Goal: Information Seeking & Learning: Check status

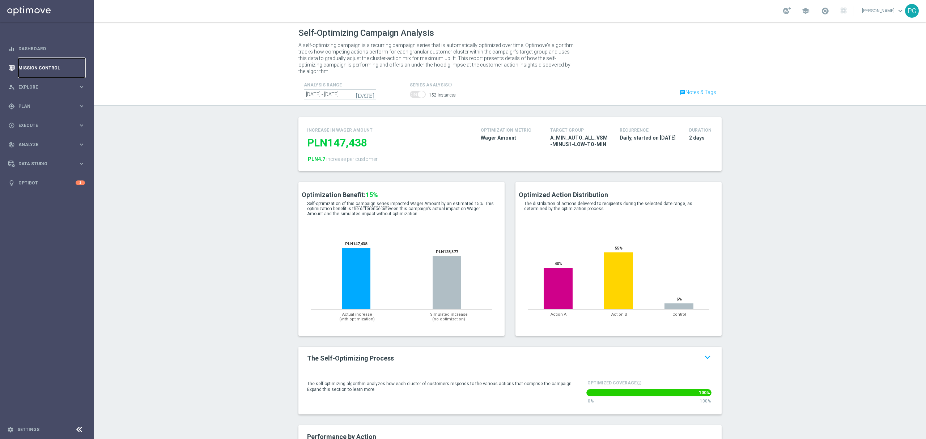
click at [25, 69] on link "Mission Control" at bounding box center [51, 67] width 67 height 19
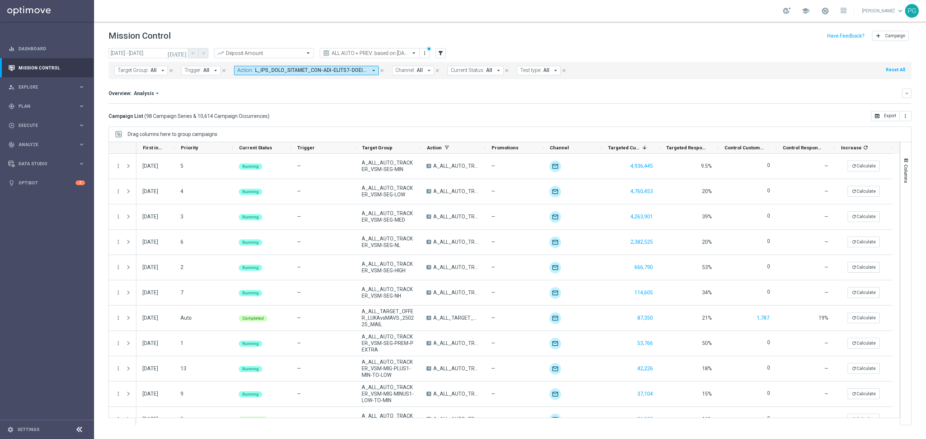
click at [183, 52] on icon "[DATE]" at bounding box center [178, 53] width 20 height 7
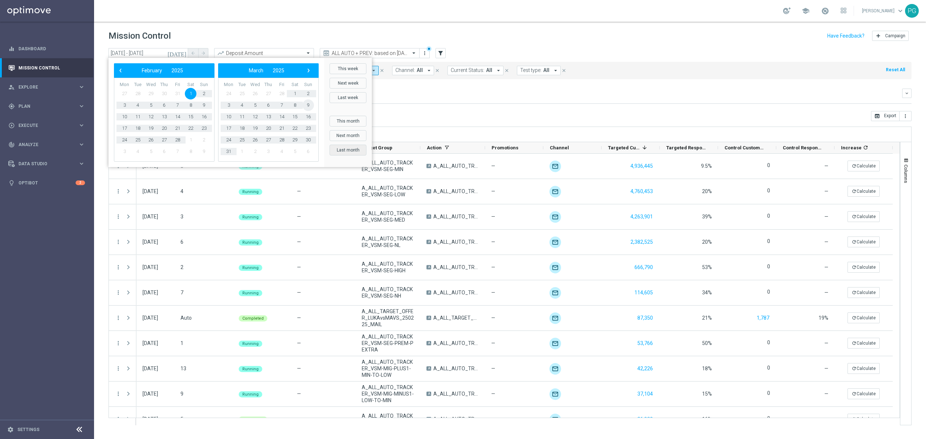
click at [350, 148] on button "Last month" at bounding box center [348, 150] width 37 height 11
type input "[DATE] - [DATE]"
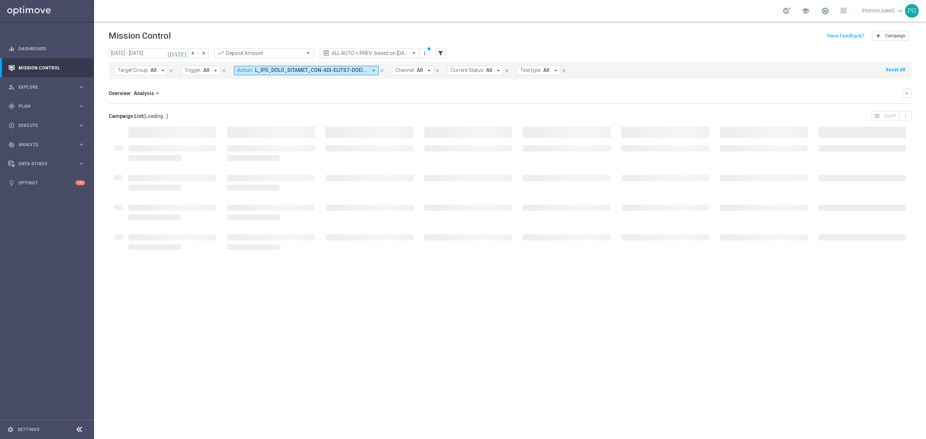
click at [393, 57] on div "ALL AUTO + PREV: based on [DATE]" at bounding box center [370, 53] width 100 height 10
click at [374, 79] on div "Monitoring" at bounding box center [370, 76] width 92 height 12
click at [388, 57] on div "Quick find ALL AUTO + PREV: based on [DATE]" at bounding box center [370, 53] width 100 height 10
click at [386, 51] on input "text" at bounding box center [362, 53] width 77 height 6
click at [402, 52] on div at bounding box center [369, 53] width 99 height 6
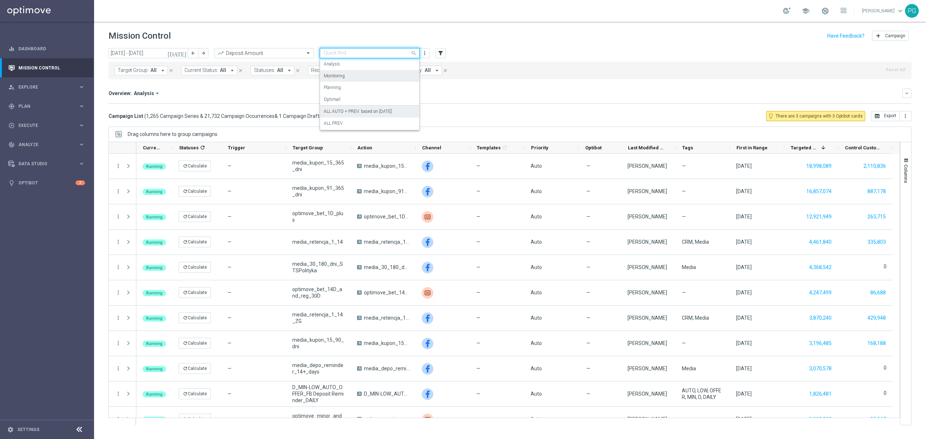
click at [360, 111] on label "ALL AUTO + PREV: based on [DATE]" at bounding box center [358, 112] width 68 height 6
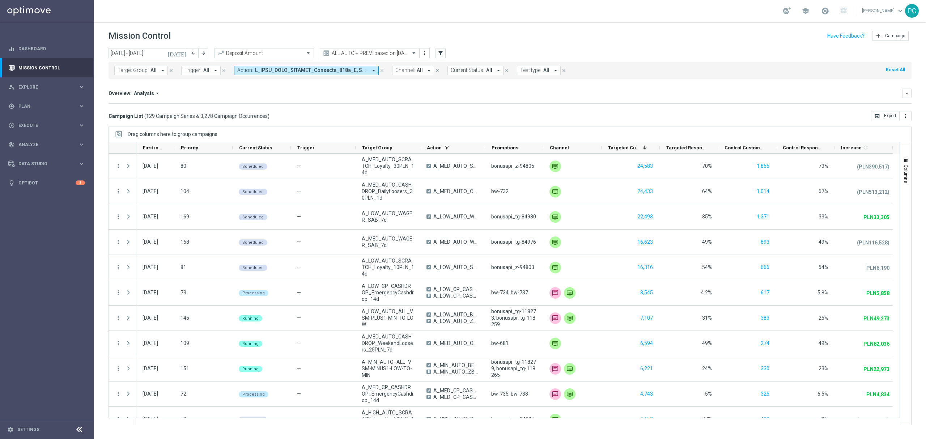
click at [322, 70] on span at bounding box center [311, 70] width 113 height 6
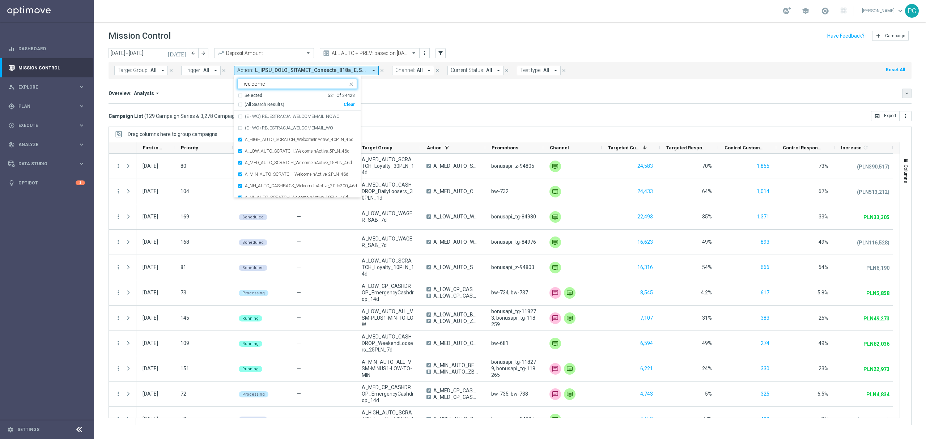
type input "_welcome"
click at [905, 91] on icon "keyboard_arrow_down" at bounding box center [907, 93] width 5 height 5
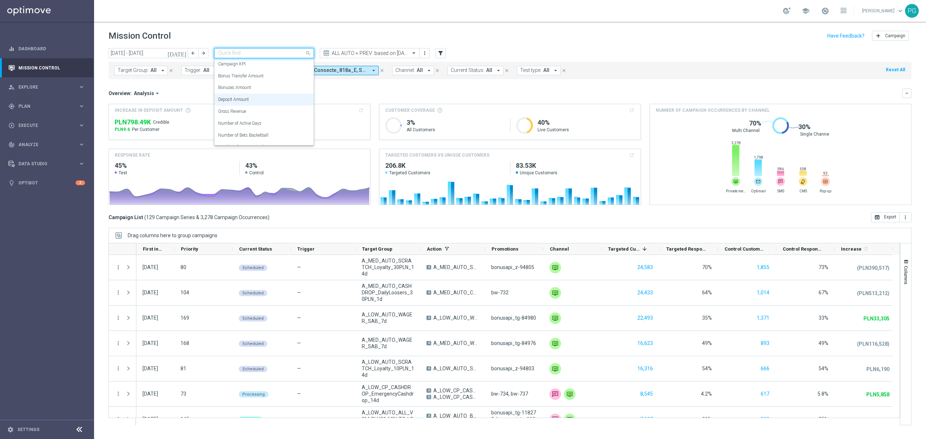
click at [249, 55] on input "text" at bounding box center [256, 53] width 77 height 6
click at [245, 67] on div "Campaign KPI" at bounding box center [264, 64] width 92 height 12
